Goal: Use online tool/utility: Utilize a website feature to perform a specific function

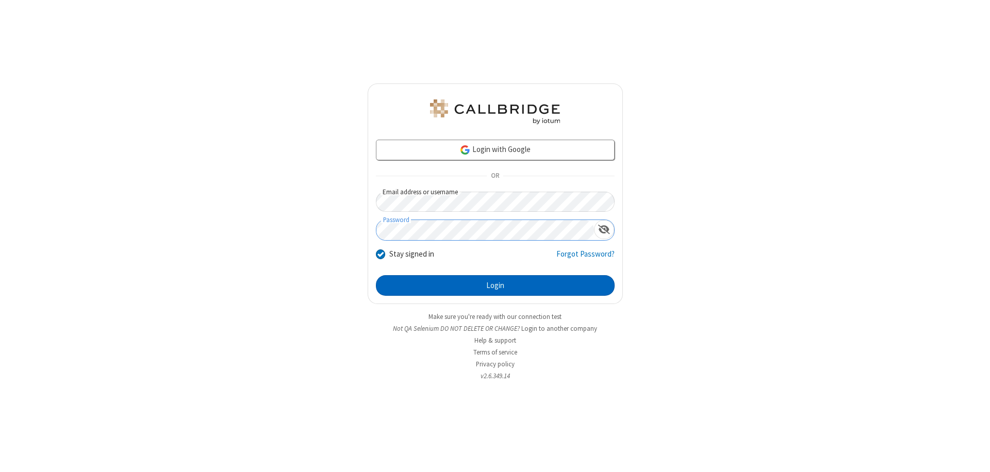
click at [495, 286] on button "Login" at bounding box center [495, 285] width 239 height 21
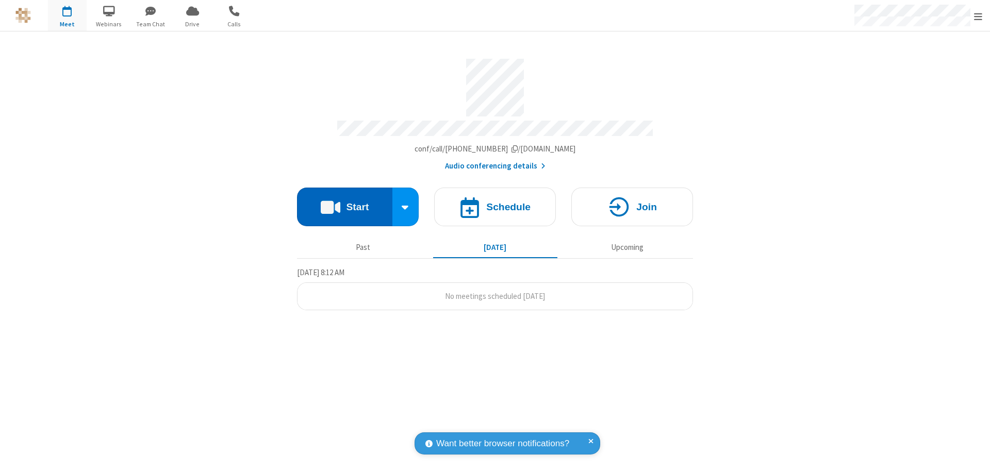
click at [344, 202] on button "Start" at bounding box center [344, 207] width 95 height 39
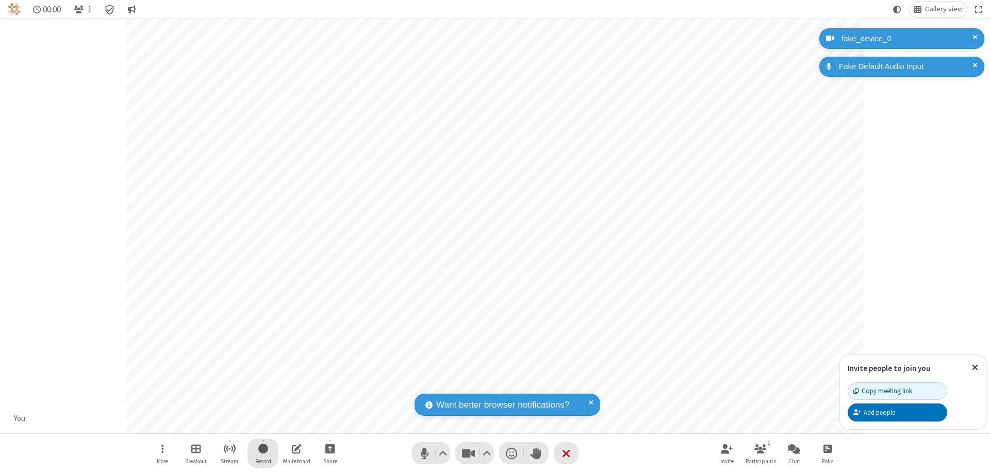
click at [263, 453] on span "Start recording" at bounding box center [263, 448] width 10 height 13
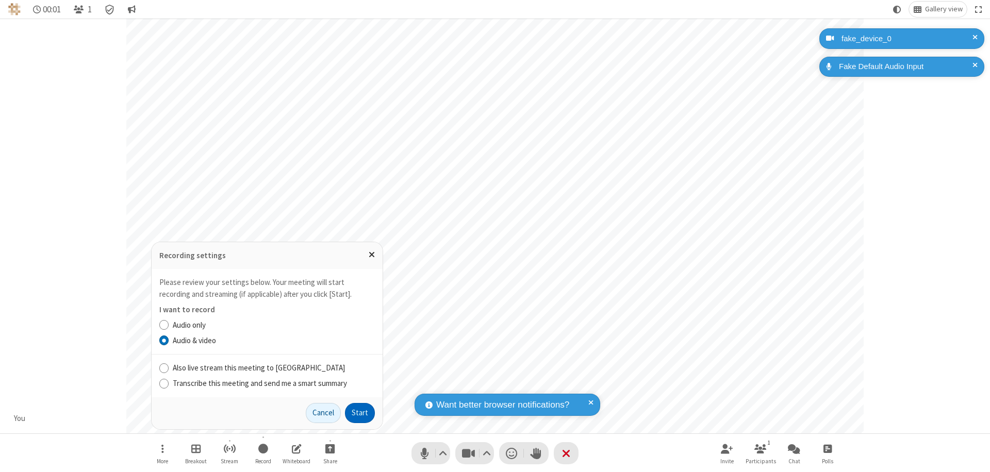
click at [360, 413] on button "Start" at bounding box center [360, 413] width 30 height 21
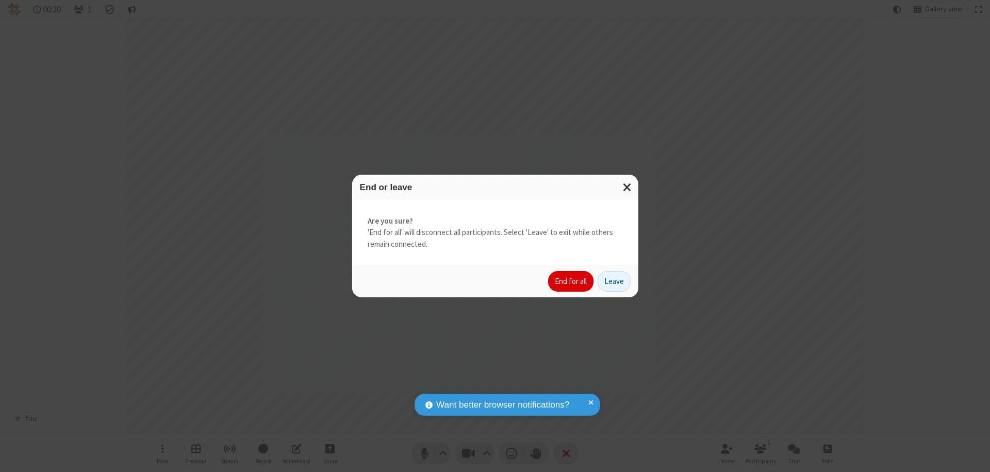
click at [571, 281] on button "End for all" at bounding box center [570, 281] width 45 height 21
